Goal: Find specific page/section: Find specific page/section

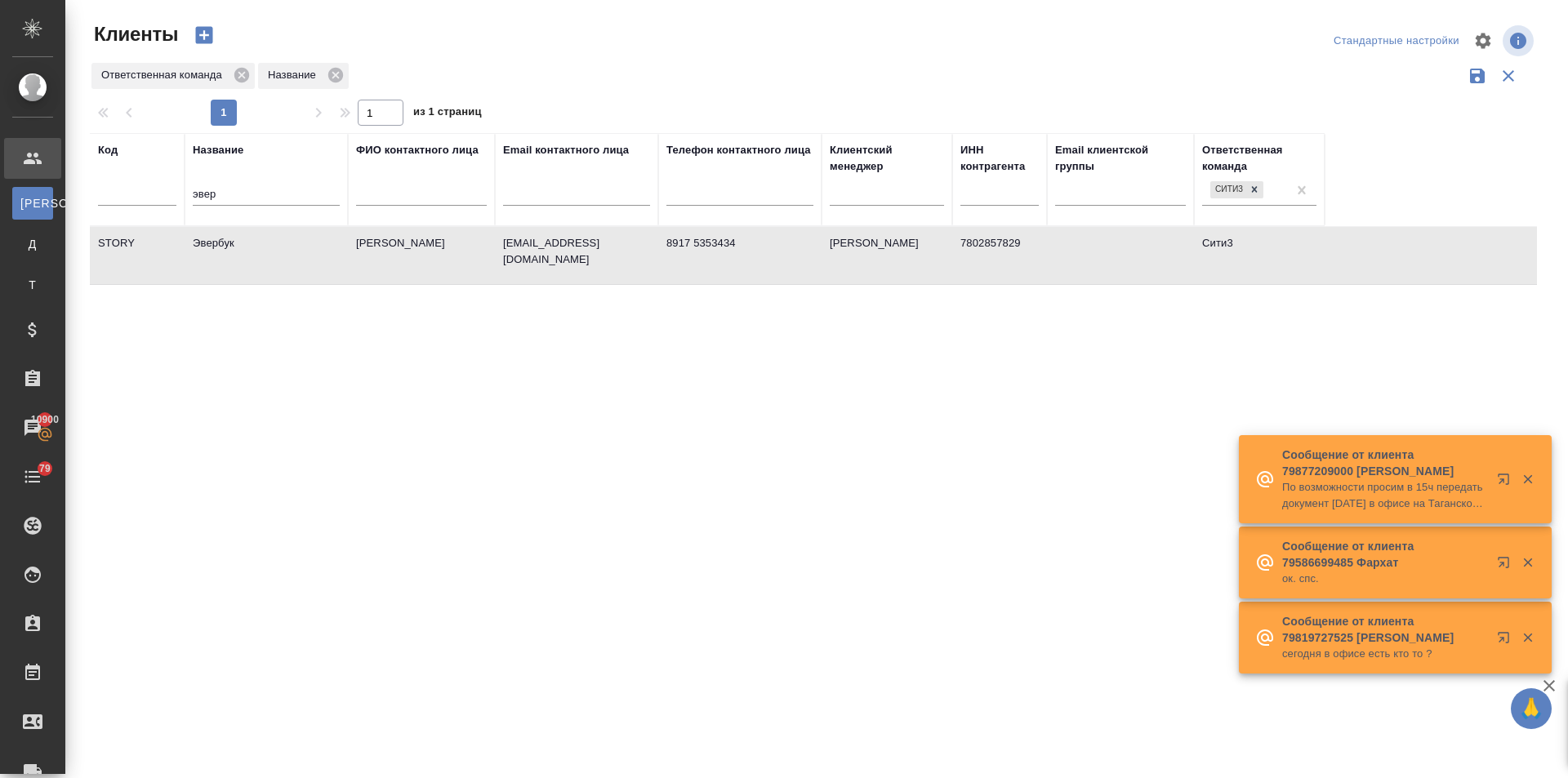
select select "RU"
drag, startPoint x: 245, startPoint y: 185, endPoint x: 141, endPoint y: 187, distance: 104.0
click at [141, 187] on tr "Код Название эвер ФИО контактного лица Email контактного лица Телефон контактно…" at bounding box center [707, 179] width 1234 height 93
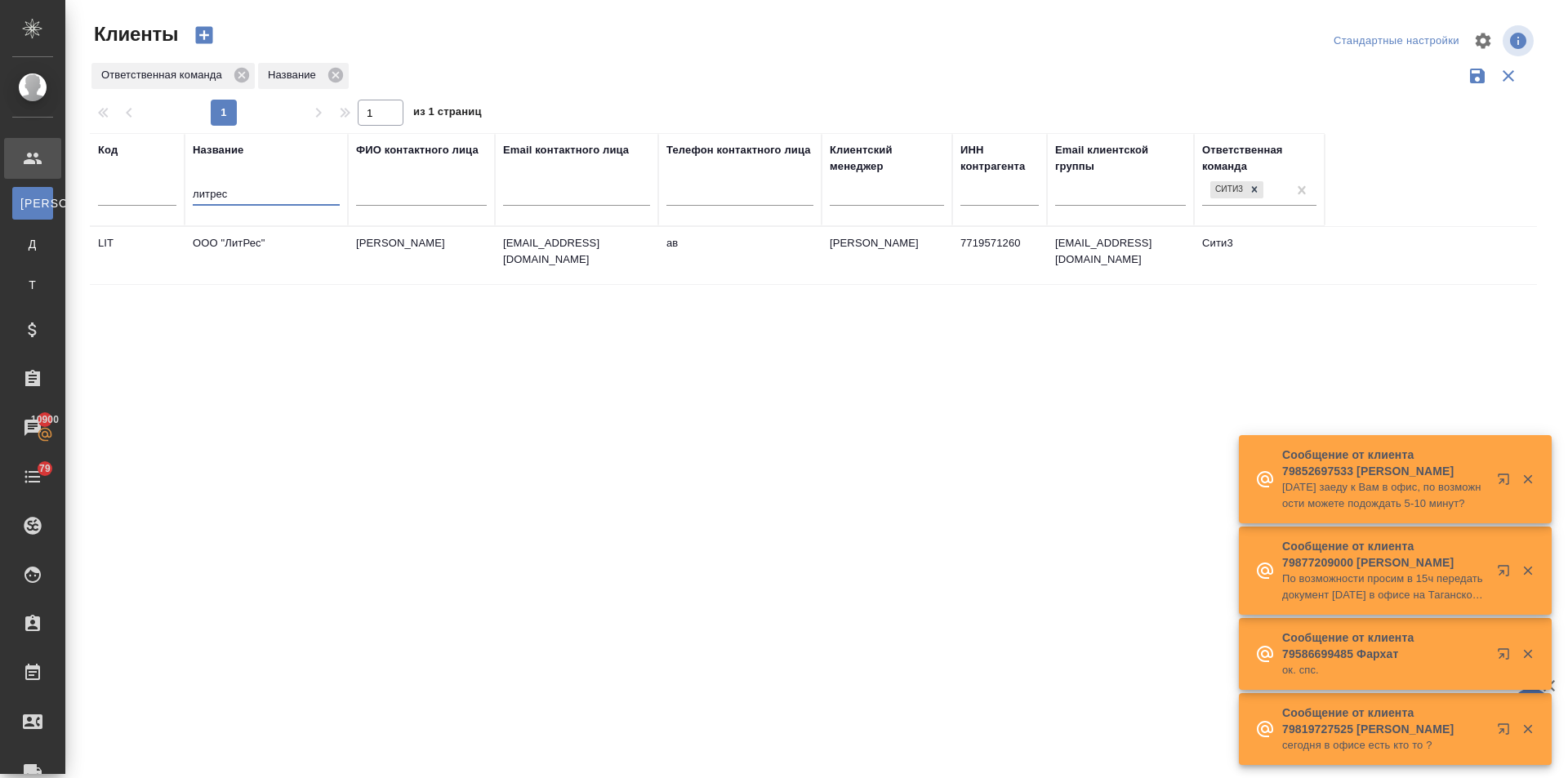
type input "литрес"
click at [237, 246] on td "ООО "ЛитРес"" at bounding box center [266, 255] width 163 height 57
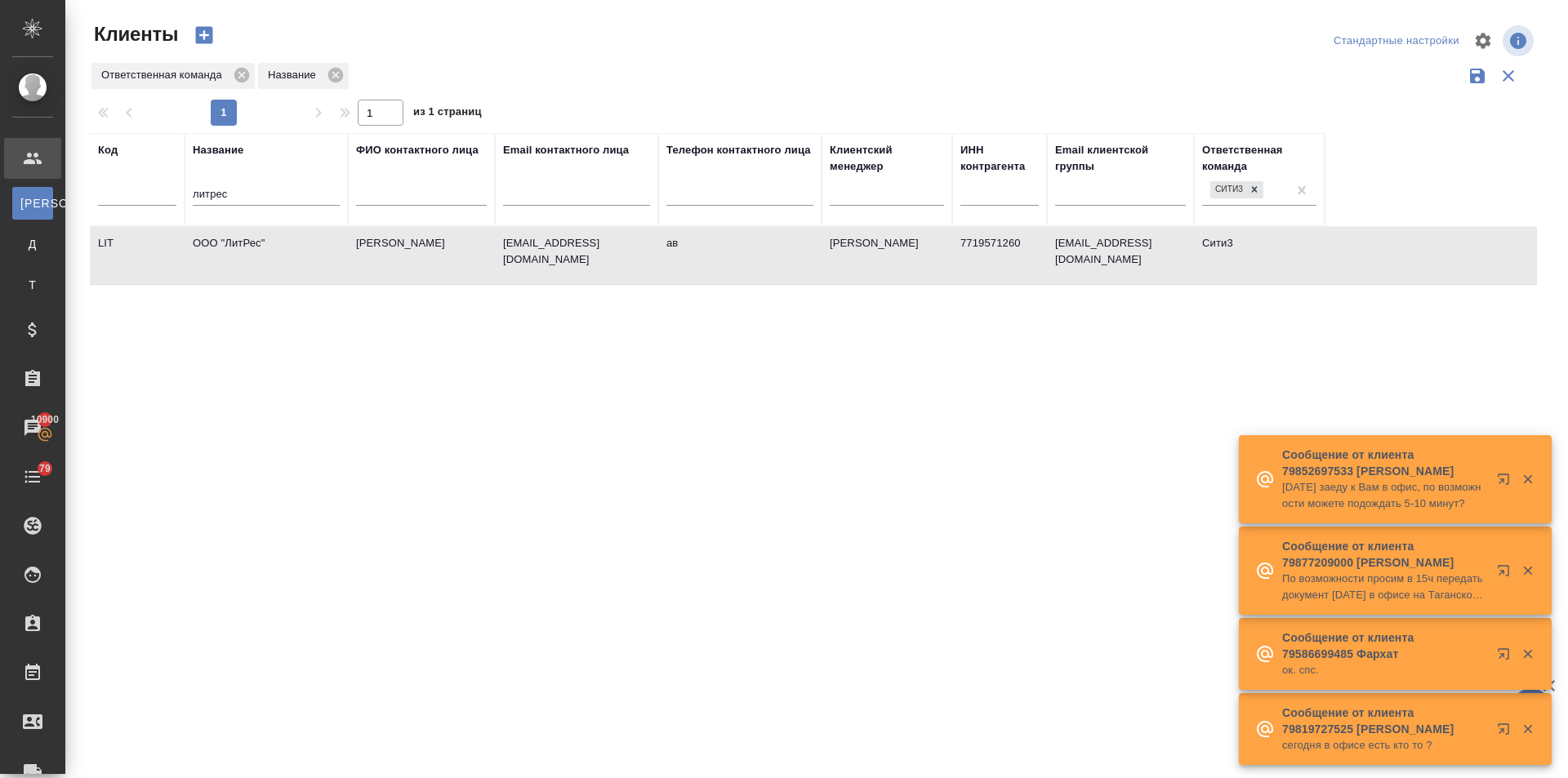
click at [237, 246] on td "ООО "ЛитРес"" at bounding box center [266, 255] width 163 height 57
click at [216, 244] on td "ООО "ЛитРес"" at bounding box center [266, 255] width 163 height 57
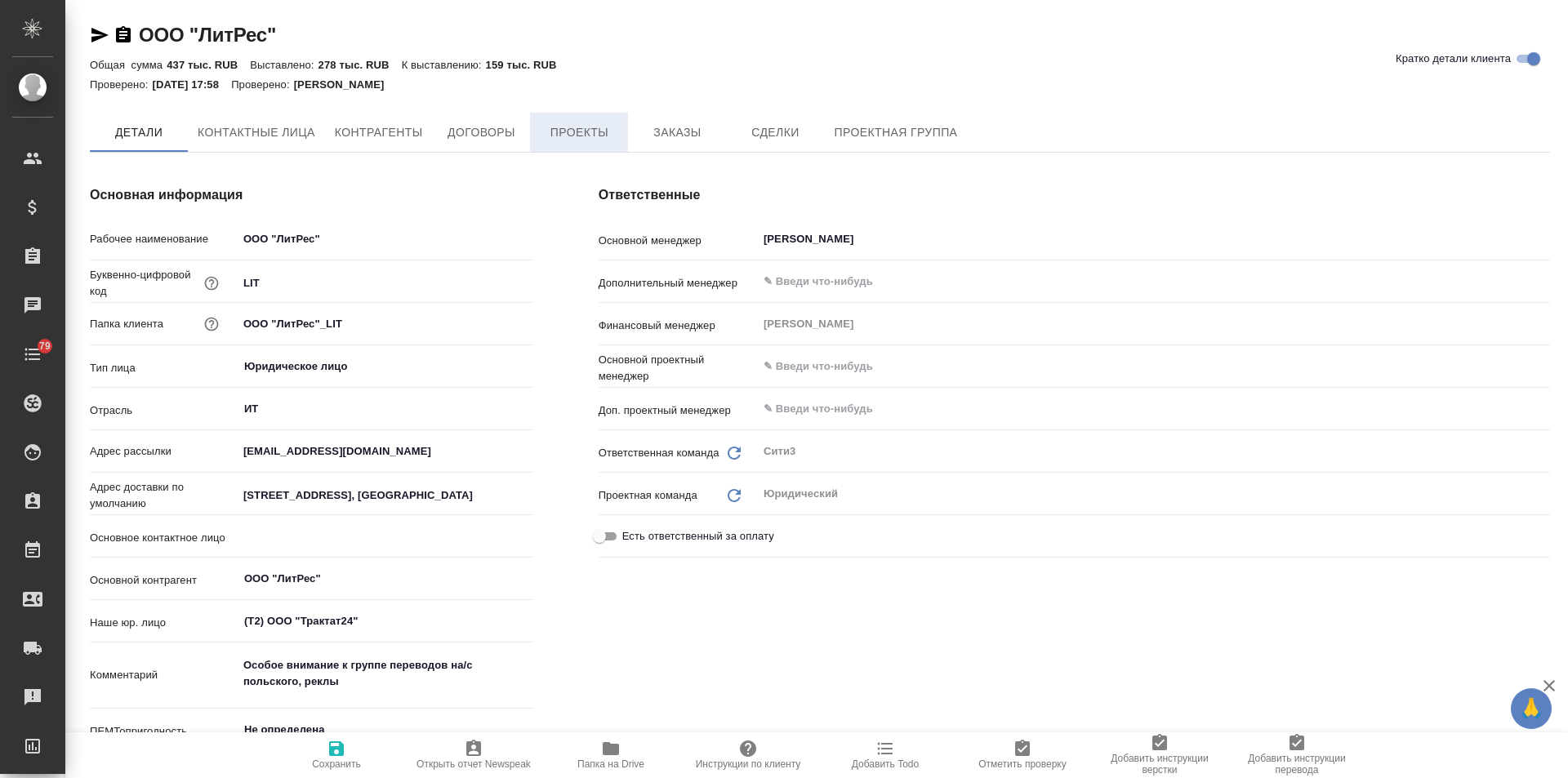
type textarea "x"
click at [502, 137] on span "Договоры" at bounding box center [480, 133] width 79 height 20
type textarea "x"
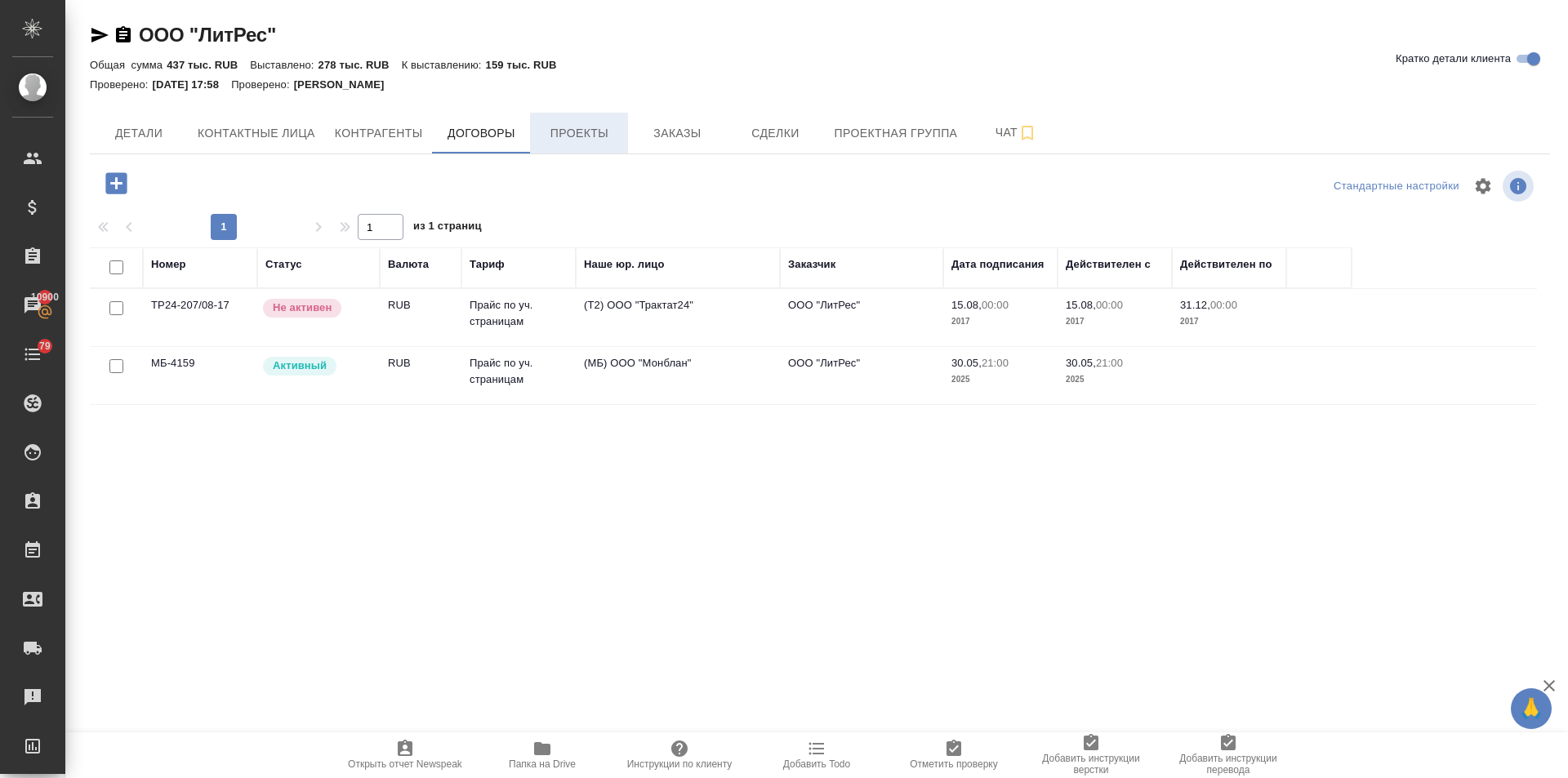
click at [599, 122] on button "Проекты" at bounding box center [578, 133] width 98 height 41
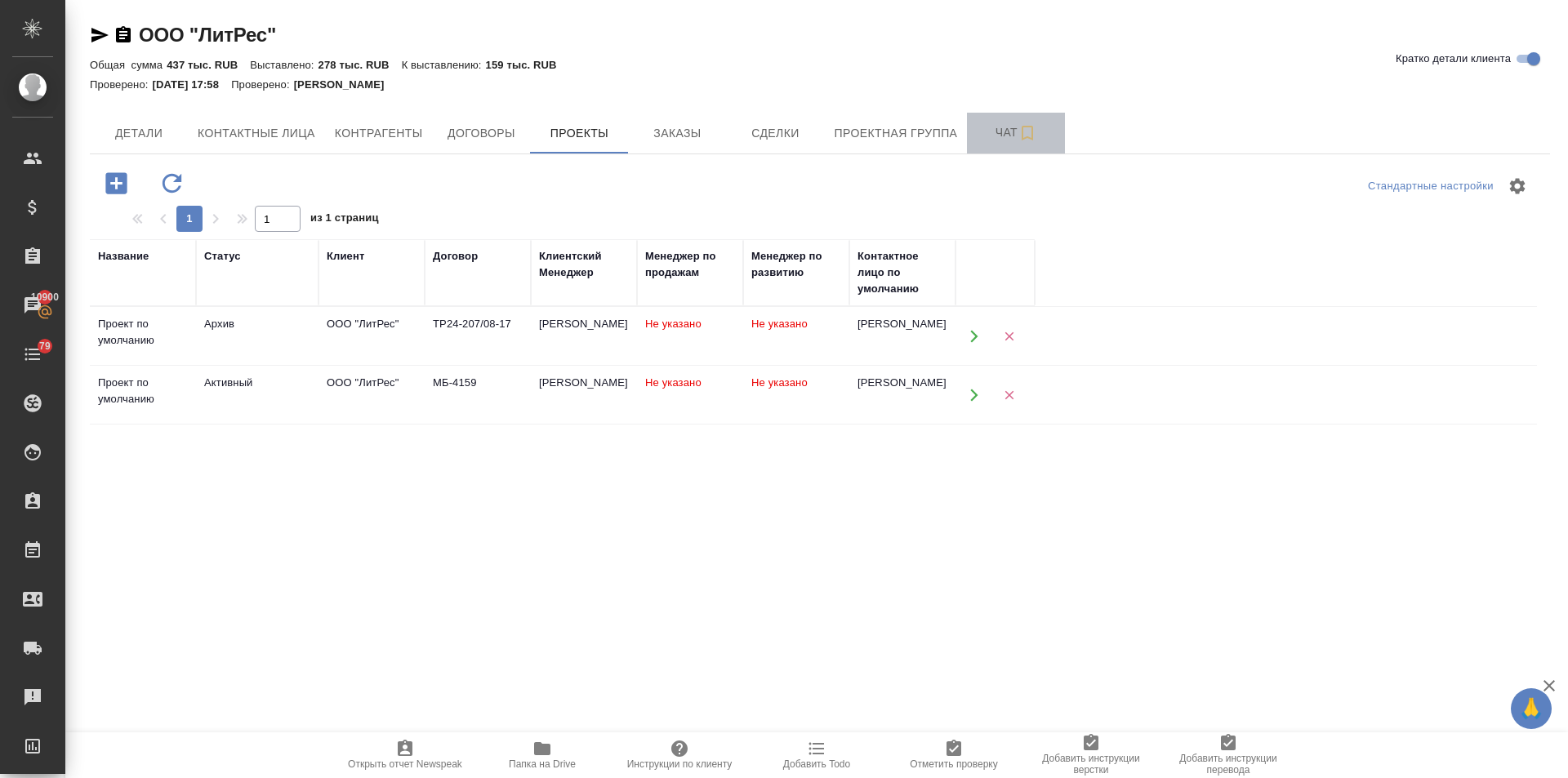
click at [1008, 123] on span "Чат" at bounding box center [1015, 132] width 79 height 20
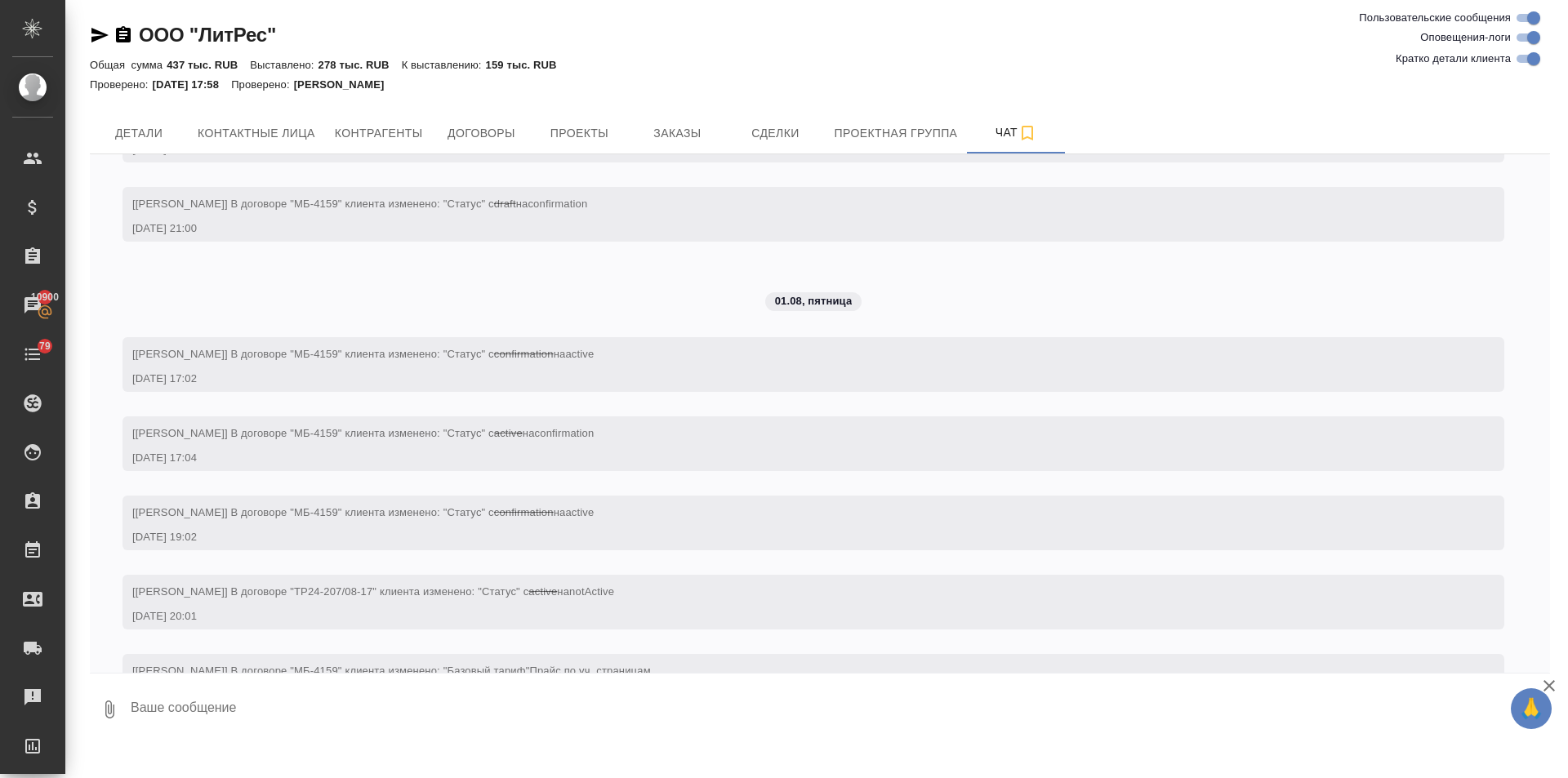
scroll to position [1254, 0]
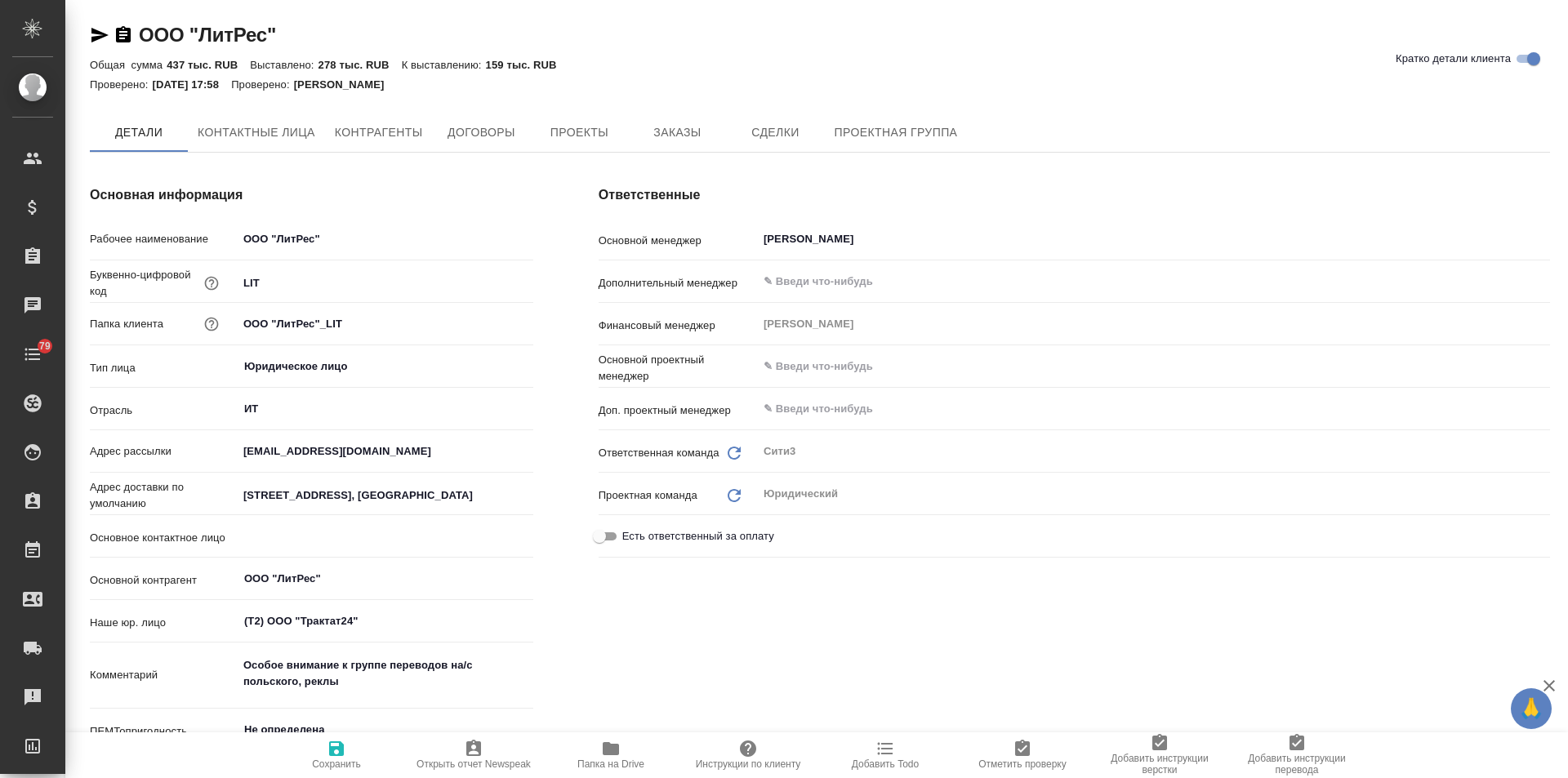
click at [555, 132] on span "Проекты" at bounding box center [578, 132] width 79 height 20
